Goal: Information Seeking & Learning: Find specific fact

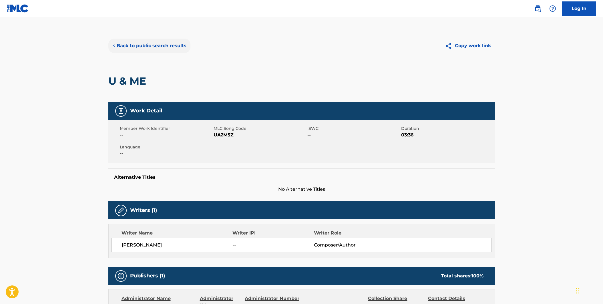
click at [131, 45] on button "< Back to public search results" at bounding box center [149, 46] width 82 height 14
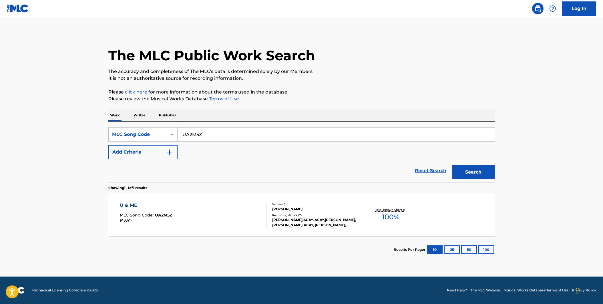
drag, startPoint x: 185, startPoint y: 133, endPoint x: 179, endPoint y: 133, distance: 6.0
click at [179, 133] on input "UA2M5Z" at bounding box center [335, 134] width 317 height 14
click at [168, 135] on div "Search Form" at bounding box center [172, 134] width 10 height 10
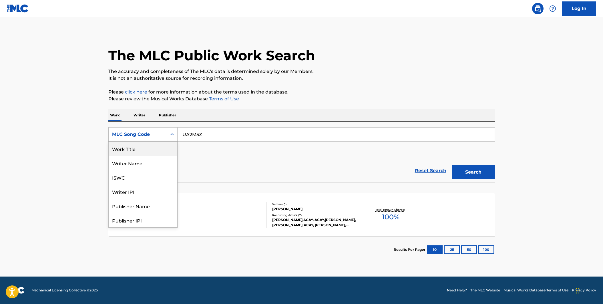
click at [146, 148] on div "Work Title" at bounding box center [143, 148] width 69 height 14
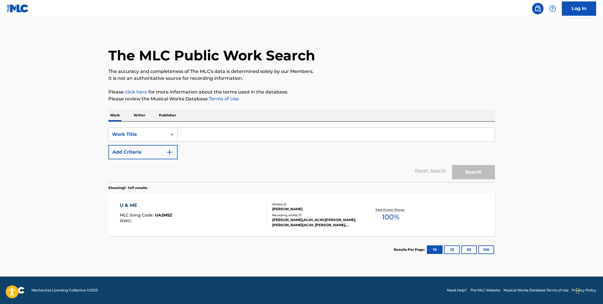
click at [196, 134] on input "Search Form" at bounding box center [335, 134] width 317 height 14
type input "BATMAN"
click at [208, 170] on div "Reset Search Search" at bounding box center [301, 170] width 386 height 23
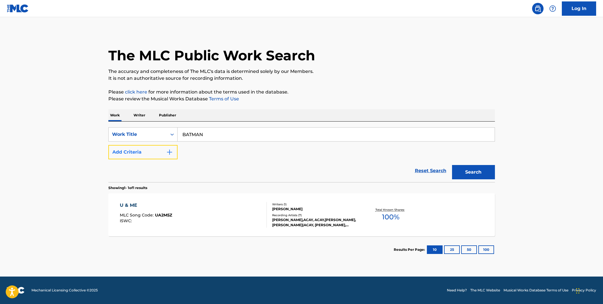
click at [174, 152] on button "Add Criteria" at bounding box center [142, 152] width 69 height 14
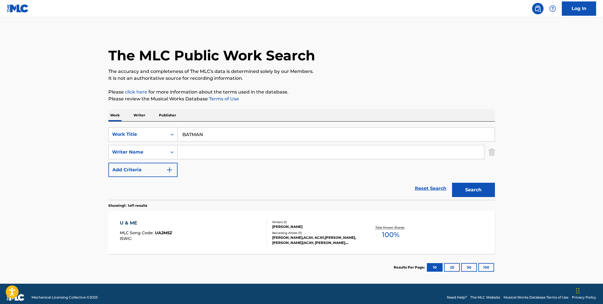
click at [181, 154] on input "Search Form" at bounding box center [330, 152] width 306 height 14
type input "[PERSON_NAME]"
click at [452, 183] on button "Search" at bounding box center [473, 190] width 43 height 14
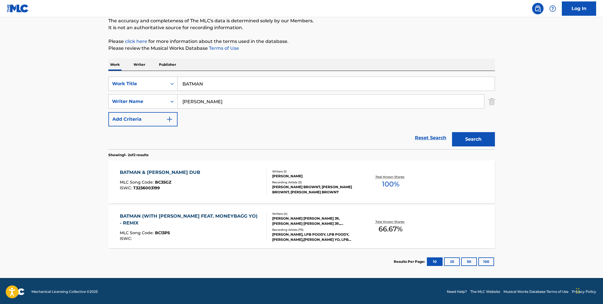
scroll to position [52, 0]
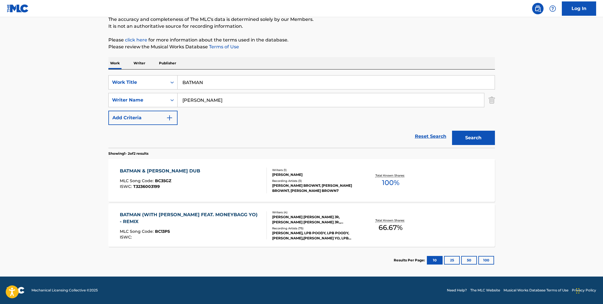
click at [199, 219] on div "BATMAN (WITH [PERSON_NAME] FEAT. MONEYBAGG YO) - REMIX" at bounding box center [191, 218] width 142 height 14
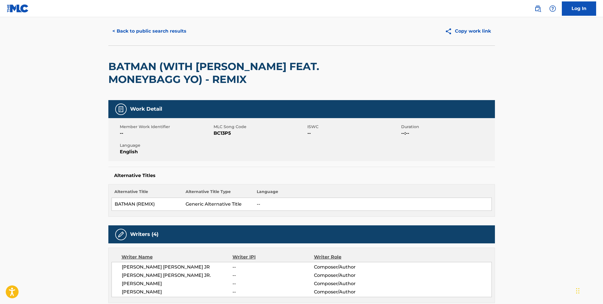
scroll to position [15, 0]
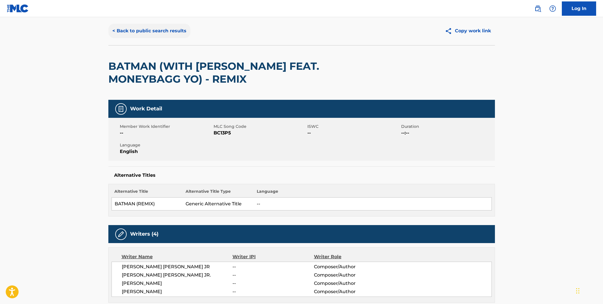
click at [166, 33] on button "< Back to public search results" at bounding box center [149, 31] width 82 height 14
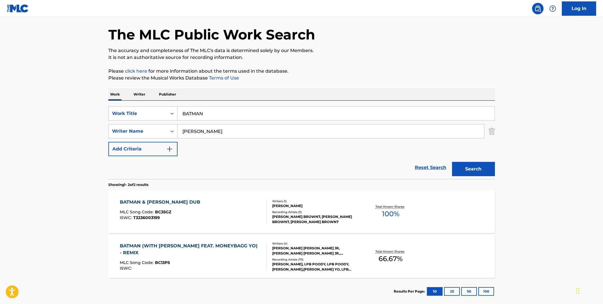
scroll to position [21, 0]
click at [221, 250] on div "BATMAN (WITH [PERSON_NAME] FEAT. MONEYBAGG YO) - REMIX" at bounding box center [191, 249] width 142 height 14
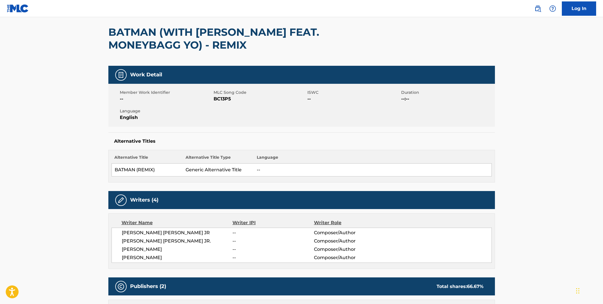
scroll to position [47, 0]
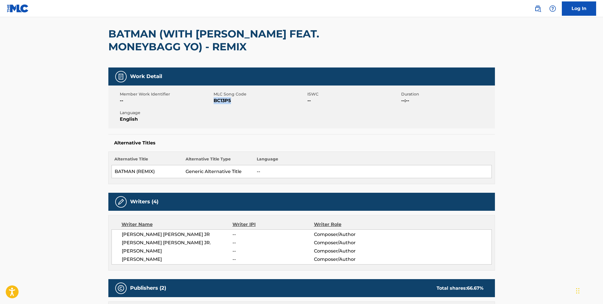
drag, startPoint x: 236, startPoint y: 101, endPoint x: 212, endPoint y: 112, distance: 26.6
click at [214, 101] on span "BC13P5" at bounding box center [259, 100] width 92 height 7
copy span "BC13P5"
drag, startPoint x: 236, startPoint y: 101, endPoint x: 19, endPoint y: 118, distance: 217.8
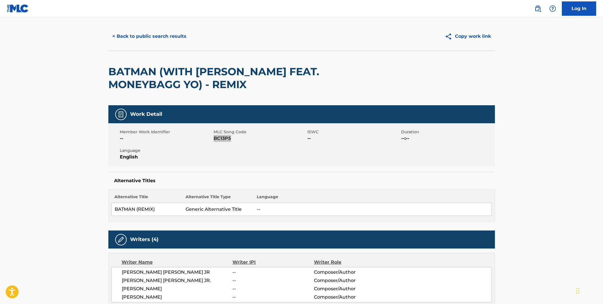
scroll to position [0, 0]
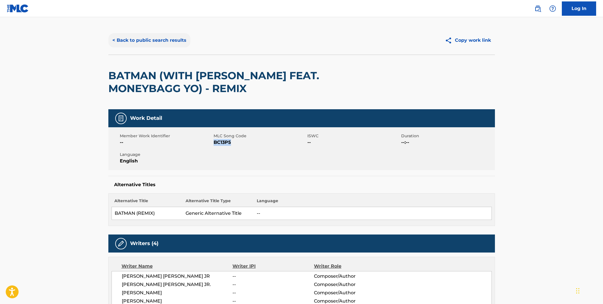
click at [131, 43] on button "< Back to public search results" at bounding box center [149, 40] width 82 height 14
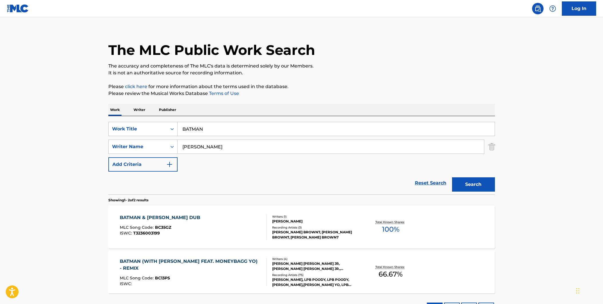
scroll to position [20, 0]
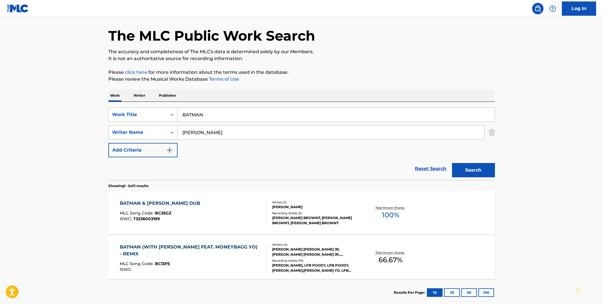
drag, startPoint x: 207, startPoint y: 135, endPoint x: 170, endPoint y: 127, distance: 37.6
click at [170, 127] on div "SearchWithCriteria3de74055-a357-4020-962d-854489429db0 Writer Name [PERSON_NAME]" at bounding box center [301, 132] width 386 height 14
click at [452, 163] on button "Search" at bounding box center [473, 170] width 43 height 14
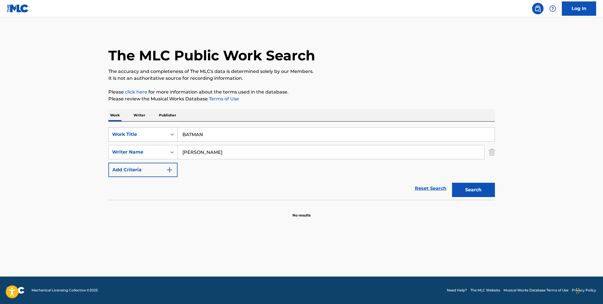
drag, startPoint x: 196, startPoint y: 145, endPoint x: 167, endPoint y: 141, distance: 29.8
click at [167, 141] on div "SearchWithCriteriab48b7504-7249-4f3a-a8ea-501281c5de2c Work Title BATMAN Search…" at bounding box center [301, 152] width 386 height 50
type input "[PERSON_NAME]"
click at [452, 183] on button "Search" at bounding box center [473, 190] width 43 height 14
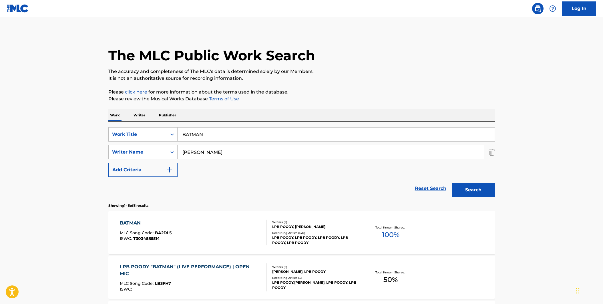
click at [212, 232] on div "BATMAN MLC Song Code : BA2DL5 ISWC : T3034585514" at bounding box center [193, 232] width 147 height 26
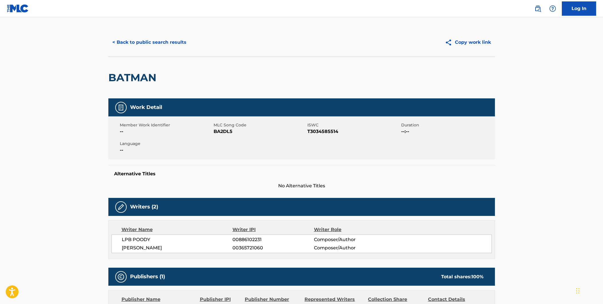
scroll to position [5, 0]
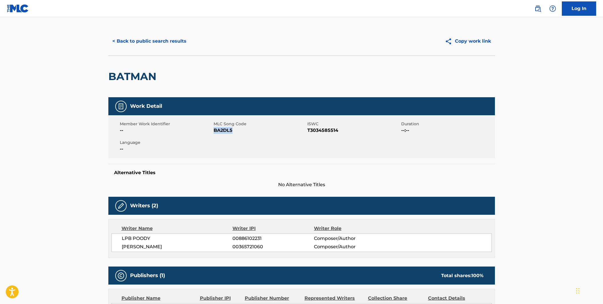
drag, startPoint x: 237, startPoint y: 130, endPoint x: 213, endPoint y: 129, distance: 23.2
click at [213, 129] on span "BA2DL5" at bounding box center [259, 130] width 92 height 7
copy span "BA2DL5"
